Goal: Task Accomplishment & Management: Manage account settings

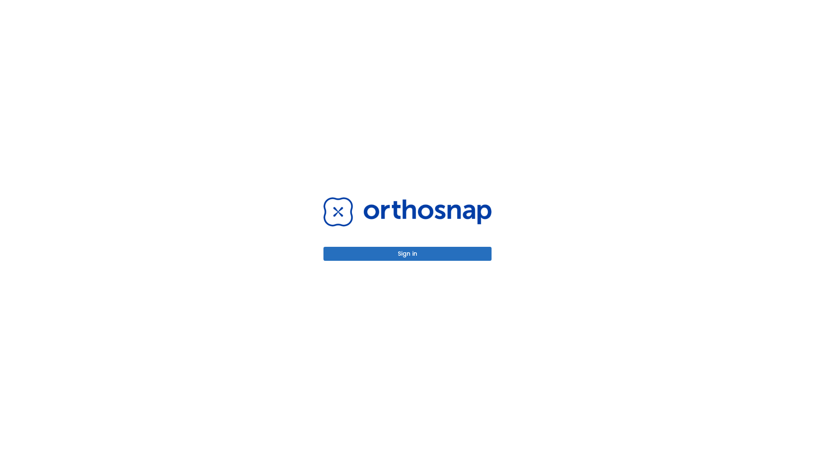
click at [407, 254] on button "Sign in" at bounding box center [407, 254] width 168 height 14
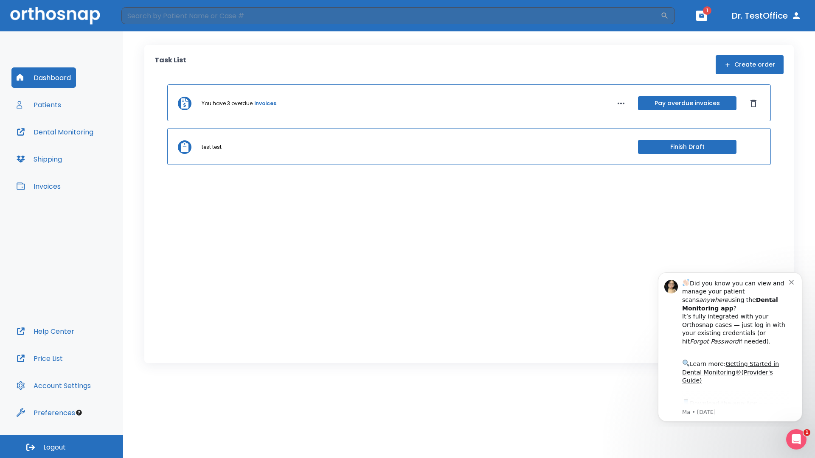
click at [62, 447] on span "Logout" at bounding box center [54, 447] width 22 height 9
